Goal: Find specific page/section: Find specific page/section

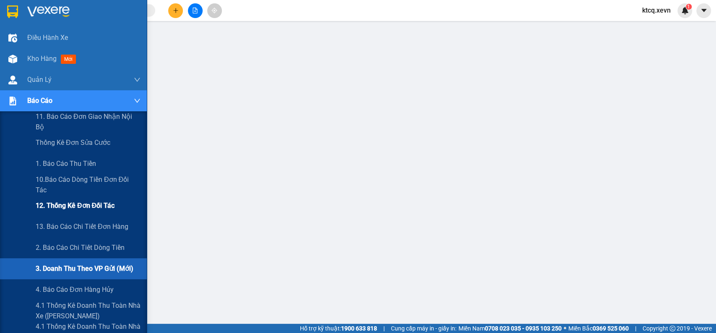
click at [84, 208] on span "12. Thống kê đơn đối tác" at bounding box center [75, 205] width 79 height 10
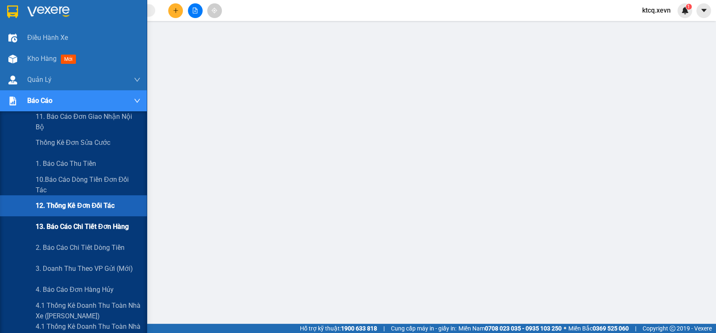
click at [89, 226] on span "13. Báo cáo chi tiết đơn hàng" at bounding box center [82, 226] width 93 height 10
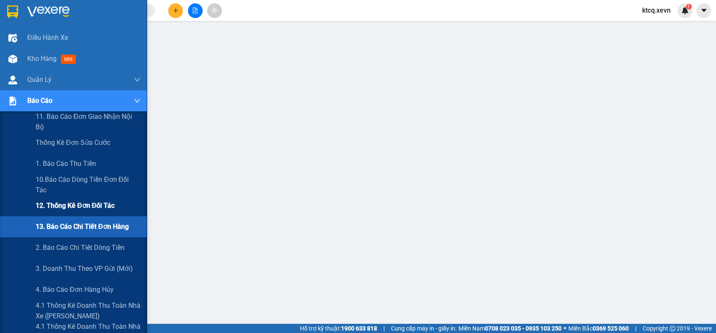
click at [72, 202] on span "12. Thống kê đơn đối tác" at bounding box center [75, 205] width 79 height 10
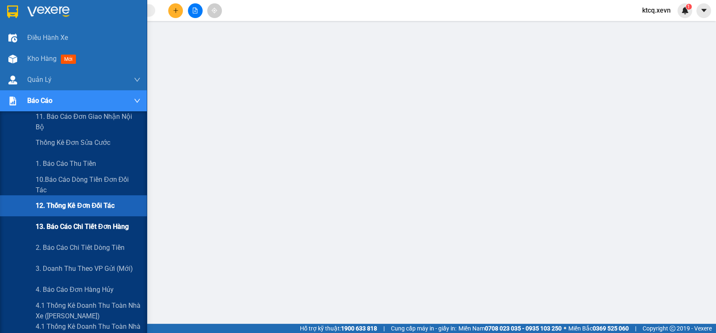
click at [84, 228] on span "13. Báo cáo chi tiết đơn hàng" at bounding box center [82, 226] width 93 height 10
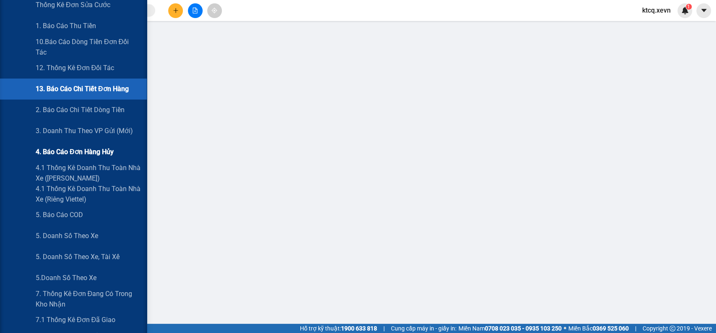
scroll to position [140, 0]
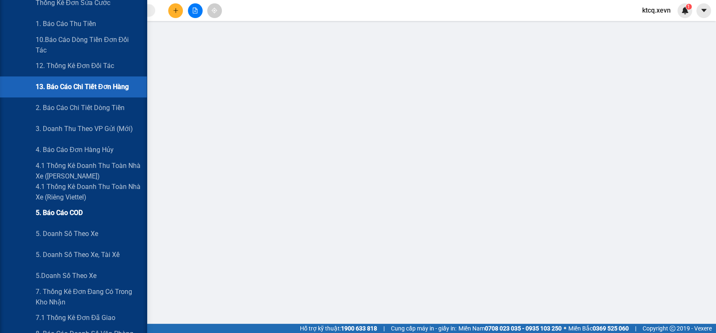
click at [60, 212] on span "5. Báo cáo COD" at bounding box center [59, 212] width 47 height 10
